Goal: Task Accomplishment & Management: Manage account settings

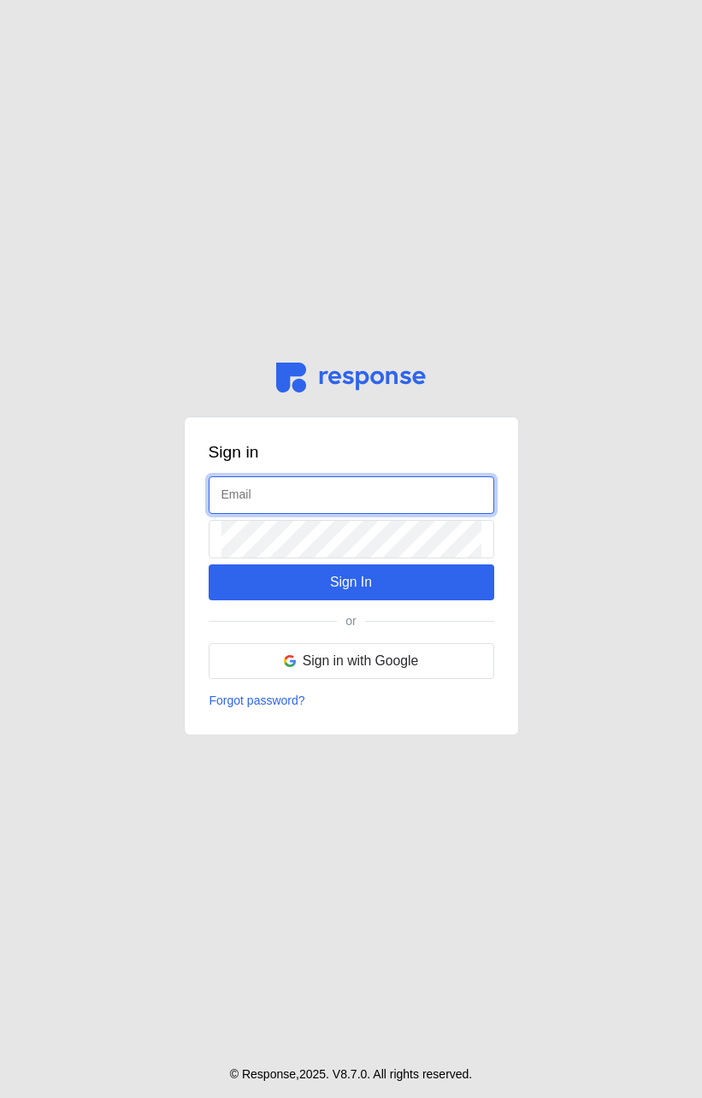
click at [262, 489] on input "text" at bounding box center [351, 495] width 260 height 37
